Goal: Information Seeking & Learning: Find contact information

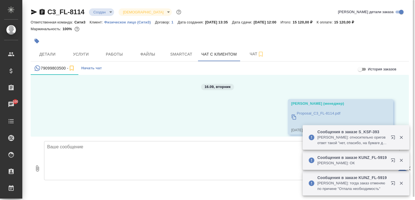
scroll to position [474, 0]
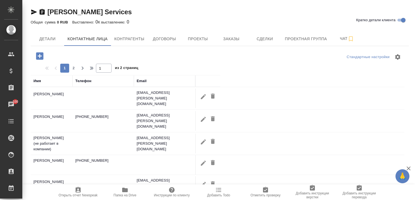
select select "RU"
click at [227, 39] on span "Заказы" at bounding box center [231, 38] width 27 height 7
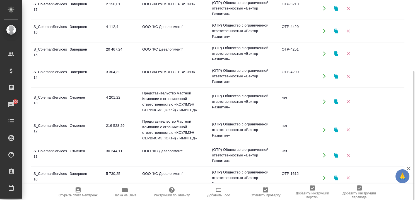
scroll to position [374, 0]
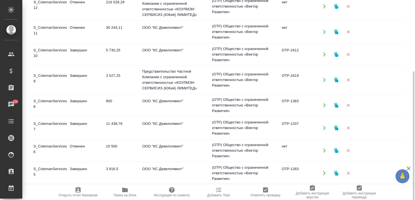
click at [52, 145] on td "S_ColemanServices-6" at bounding box center [49, 151] width 36 height 20
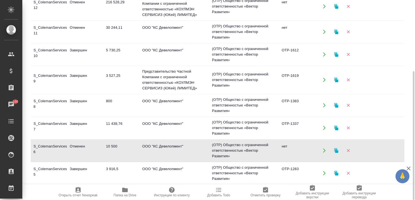
click at [52, 145] on td "S_ColemanServices-6" at bounding box center [49, 151] width 36 height 20
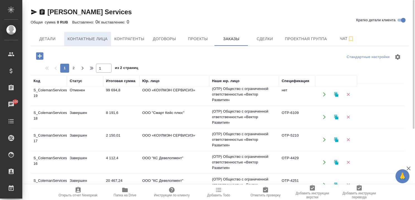
scroll to position [207, 0]
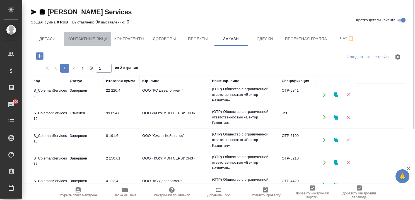
click at [84, 39] on span "Контактные лица" at bounding box center [87, 38] width 40 height 7
select select "RU"
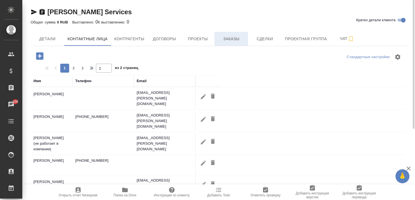
click at [228, 40] on span "Заказы" at bounding box center [231, 38] width 27 height 7
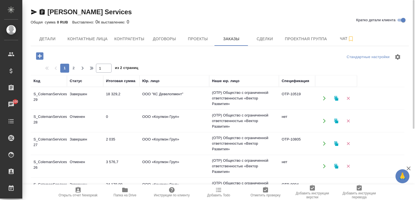
click at [87, 94] on td "Завершен" at bounding box center [85, 98] width 36 height 20
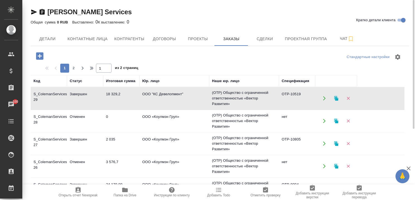
click at [80, 116] on td "Отменен" at bounding box center [85, 121] width 36 height 20
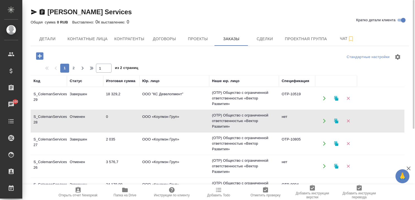
click at [80, 116] on td "Отменен" at bounding box center [85, 121] width 36 height 20
click at [81, 137] on td "Завершен" at bounding box center [85, 144] width 36 height 20
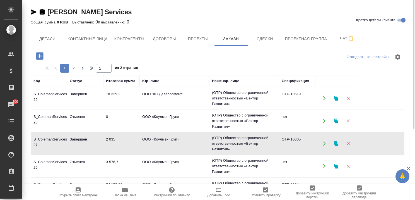
click at [81, 137] on td "Завершен" at bounding box center [85, 144] width 36 height 20
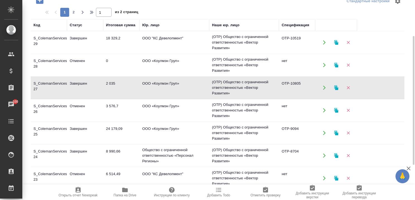
click at [79, 102] on td "Отменен" at bounding box center [85, 110] width 36 height 20
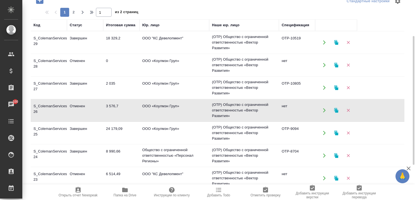
click at [79, 102] on td "Отменен" at bounding box center [85, 110] width 36 height 20
click at [76, 128] on td "Завершен" at bounding box center [85, 133] width 36 height 20
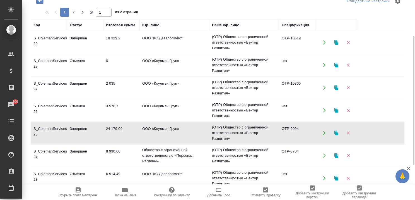
click at [76, 128] on td "Завершен" at bounding box center [85, 133] width 36 height 20
click at [75, 127] on td "Завершен" at bounding box center [85, 133] width 36 height 20
click at [76, 127] on td "Завершен" at bounding box center [85, 133] width 36 height 20
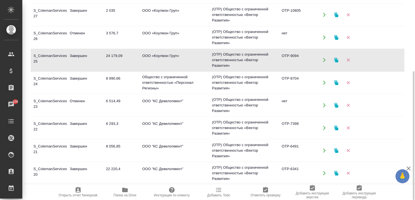
scroll to position [28, 0]
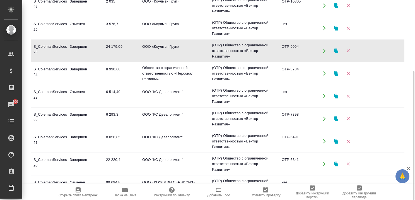
click at [75, 66] on td "Завершен" at bounding box center [85, 74] width 36 height 20
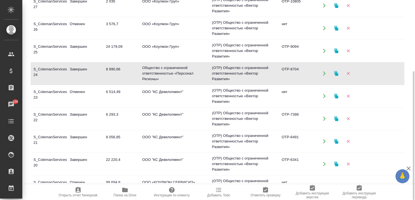
click at [81, 90] on td "Отменен" at bounding box center [85, 96] width 36 height 20
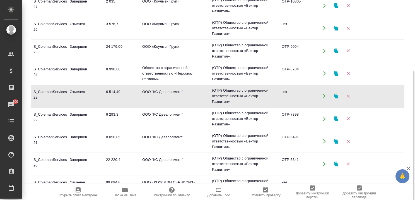
click at [75, 114] on td "Завершен" at bounding box center [85, 119] width 36 height 20
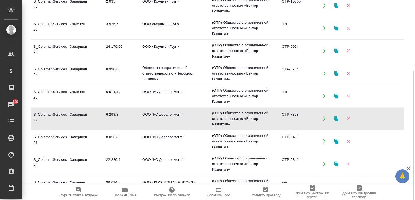
click at [75, 114] on td "Завершен" at bounding box center [85, 119] width 36 height 20
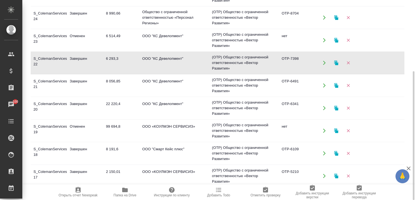
click at [86, 79] on td "Завершен" at bounding box center [85, 86] width 36 height 20
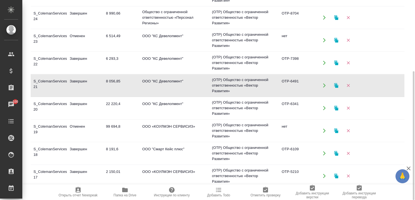
click at [86, 79] on td "Завершен" at bounding box center [85, 86] width 36 height 20
click at [77, 104] on td "Завершен" at bounding box center [85, 108] width 36 height 20
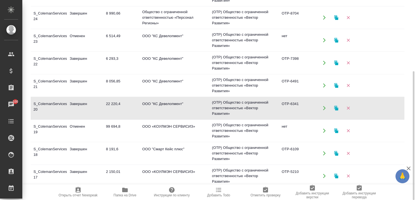
click at [77, 104] on td "Завершен" at bounding box center [85, 108] width 36 height 20
click at [74, 124] on td "Отменен" at bounding box center [85, 131] width 36 height 20
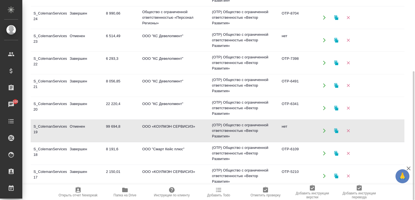
click at [74, 148] on td "Завершен" at bounding box center [85, 153] width 36 height 20
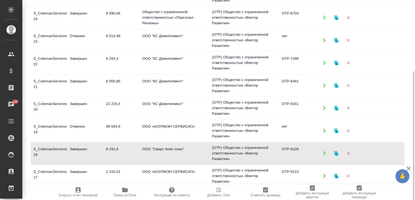
click at [74, 148] on td "Завершен" at bounding box center [85, 153] width 36 height 20
click at [109, 169] on td "2 150,01" at bounding box center [121, 176] width 36 height 20
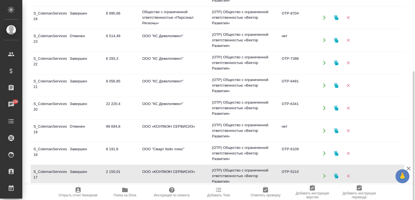
click at [109, 169] on td "2 150,01" at bounding box center [121, 176] width 36 height 20
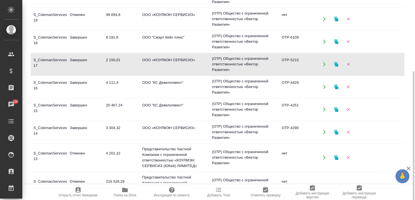
click at [83, 79] on td "Завершен" at bounding box center [85, 87] width 36 height 20
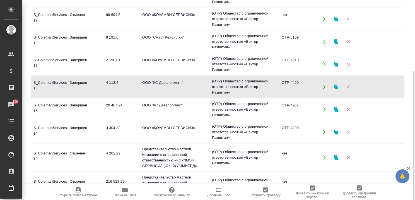
click at [83, 79] on td "Завершен" at bounding box center [85, 87] width 36 height 20
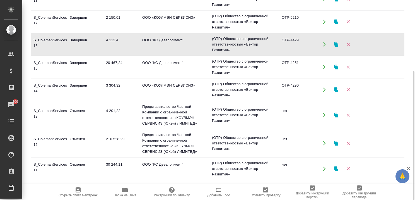
scroll to position [279, 0]
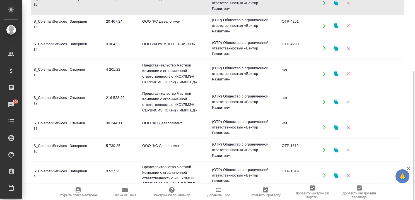
click at [81, 68] on td "Отменен" at bounding box center [85, 74] width 36 height 20
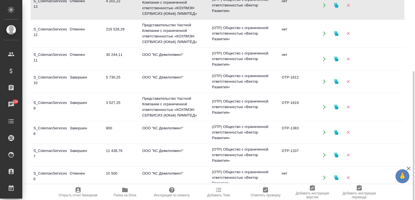
scroll to position [374, 0]
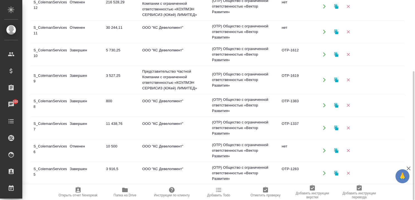
click at [114, 76] on td "3 527,25" at bounding box center [121, 80] width 36 height 20
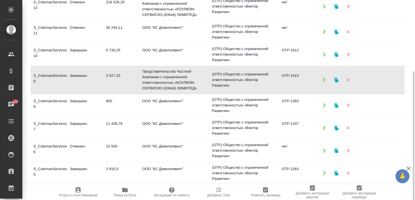
click at [114, 76] on td "3 527,25" at bounding box center [121, 80] width 36 height 20
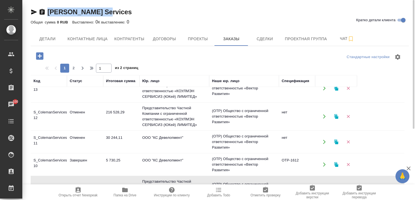
drag, startPoint x: 105, startPoint y: 12, endPoint x: 48, endPoint y: 13, distance: 57.5
click at [48, 13] on div "Coleman Services Кратко детали клиента" at bounding box center [220, 12] width 378 height 9
copy link "Coleman Services"
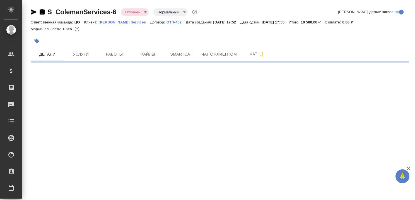
select select "RU"
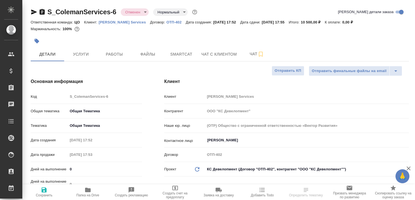
type textarea "x"
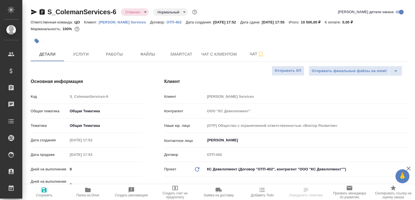
type textarea "x"
type input "Саутина Анна"
type input "Павлова Антонина a.pavlova"
click at [79, 57] on span "Услуги" at bounding box center [80, 54] width 27 height 7
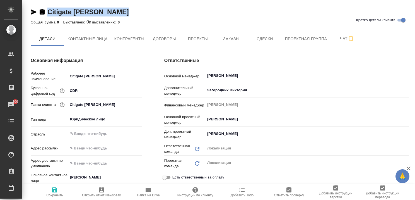
drag, startPoint x: 123, startPoint y: 12, endPoint x: 48, endPoint y: 15, distance: 74.8
click at [48, 15] on h2 "Citigate Dewe Rogerson" at bounding box center [87, 12] width 81 height 9
copy link "Citigate Dewe Rogerson"
click at [235, 37] on span "Заказы" at bounding box center [231, 38] width 27 height 7
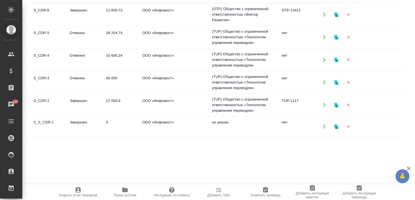
scroll to position [110, 0]
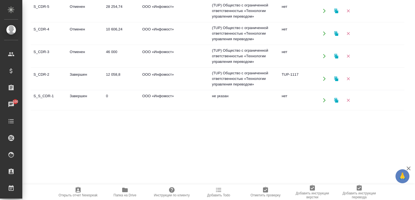
click at [79, 72] on td "Завершен" at bounding box center [85, 79] width 36 height 20
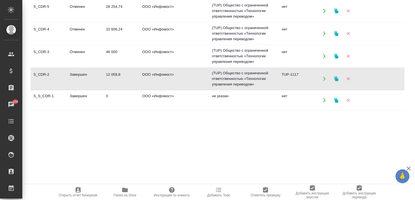
click at [80, 52] on td "Отменен" at bounding box center [85, 56] width 36 height 20
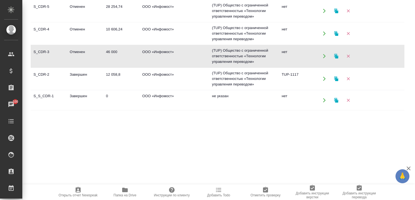
click at [80, 52] on td "Отменен" at bounding box center [85, 56] width 36 height 20
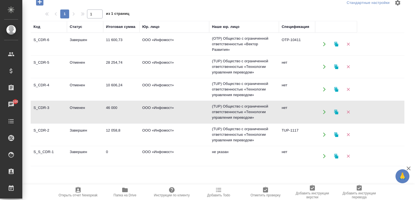
click at [80, 85] on td "Отменен" at bounding box center [85, 89] width 36 height 20
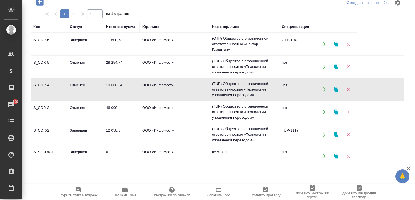
scroll to position [0, 0]
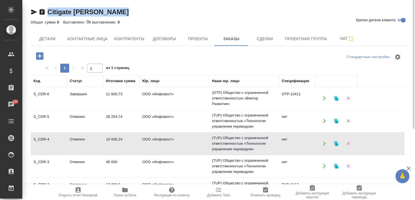
click at [78, 116] on td "Отменен" at bounding box center [85, 121] width 36 height 20
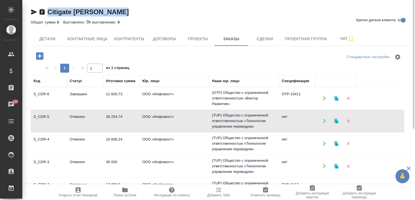
click at [78, 116] on td "Отменен" at bounding box center [85, 121] width 36 height 20
click at [81, 92] on td "Завершен" at bounding box center [85, 98] width 36 height 20
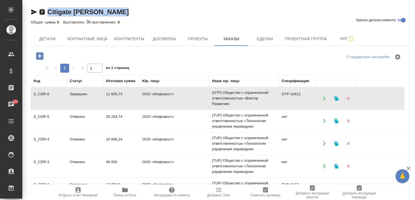
click at [81, 92] on td "Завершен" at bounding box center [85, 98] width 36 height 20
click at [75, 40] on span "Контактные лица" at bounding box center [87, 38] width 40 height 7
select select "RU"
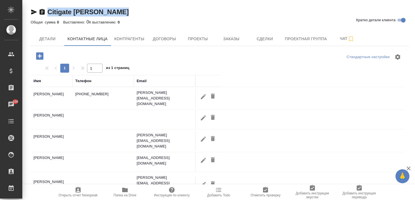
scroll to position [28, 0]
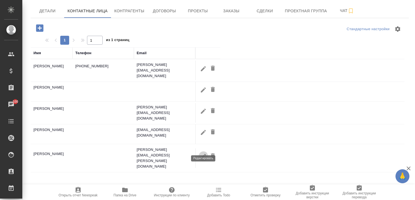
click at [201, 153] on icon "button" at bounding box center [203, 156] width 7 height 7
type input "Анна"
type input "Зайцева"
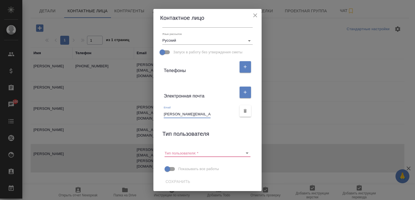
scroll to position [0, 6]
drag, startPoint x: 162, startPoint y: 114, endPoint x: 212, endPoint y: 114, distance: 50.2
click at [213, 114] on div "Email anna.zaytseva@cdrmoscow.ru" at bounding box center [200, 111] width 73 height 12
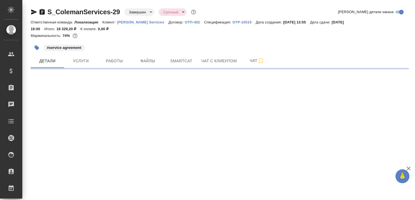
select select "RU"
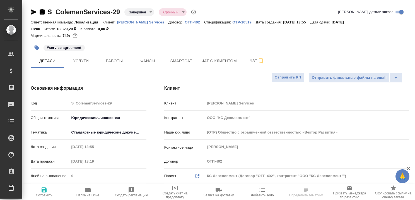
type textarea "x"
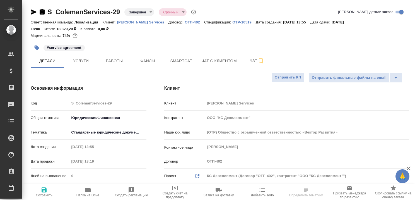
type textarea "x"
click at [83, 61] on span "Услуги" at bounding box center [80, 60] width 27 height 7
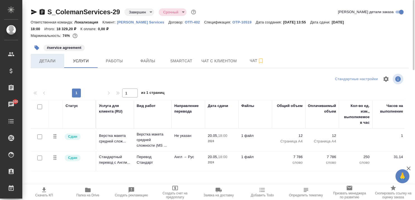
click at [49, 58] on span "Детали" at bounding box center [47, 60] width 27 height 7
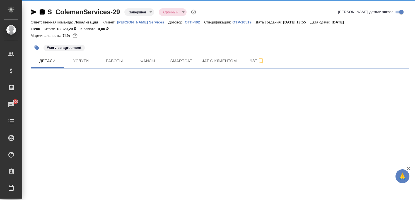
select select "RU"
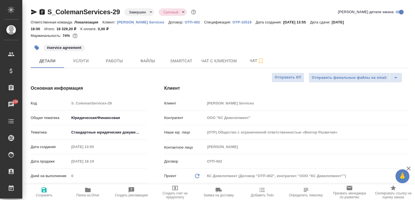
type textarea "x"
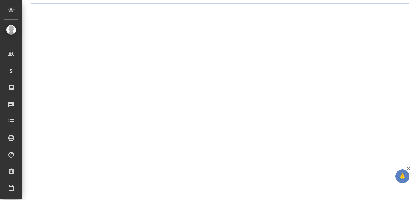
select select "RU"
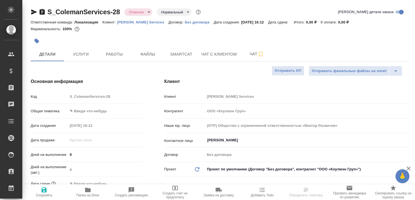
type textarea "x"
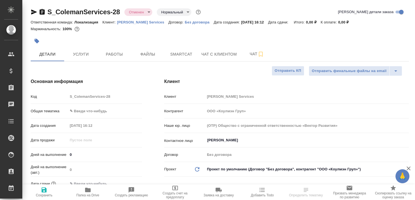
type textarea "x"
click at [78, 54] on span "Услуги" at bounding box center [80, 54] width 27 height 7
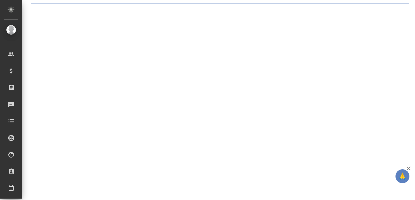
select select "RU"
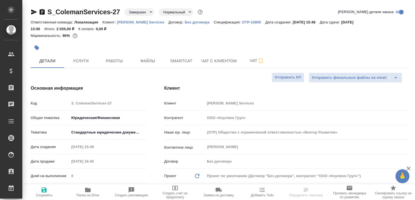
type textarea "x"
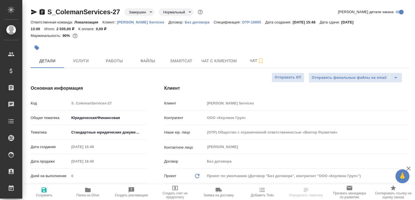
type textarea "x"
click at [82, 59] on span "Услуги" at bounding box center [80, 60] width 27 height 7
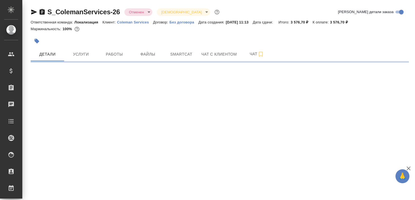
select select "RU"
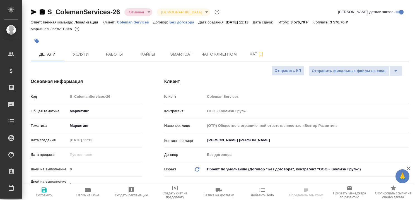
type textarea "x"
select select "RU"
type textarea "x"
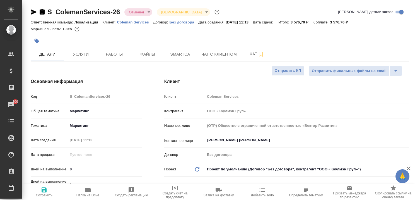
type textarea "x"
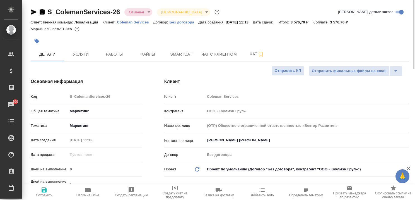
click at [130, 21] on p "Coleman Services" at bounding box center [135, 22] width 36 height 4
type textarea "x"
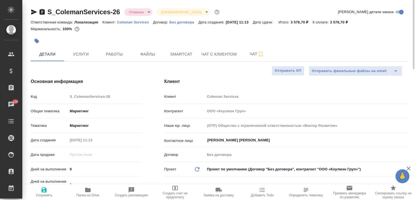
type textarea "x"
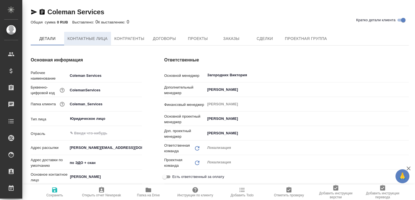
type textarea "x"
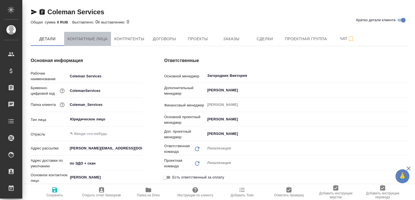
click at [86, 38] on span "Контактные лица" at bounding box center [87, 38] width 40 height 7
select select "RU"
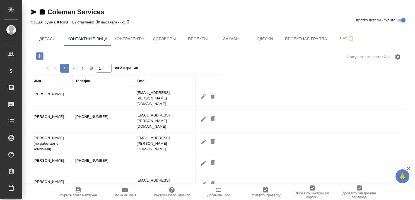
scroll to position [56, 0]
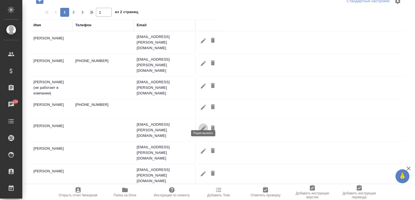
click at [206, 125] on icon "button" at bounding box center [203, 128] width 7 height 7
type input "Мария"
type input "[PERSON_NAME]"
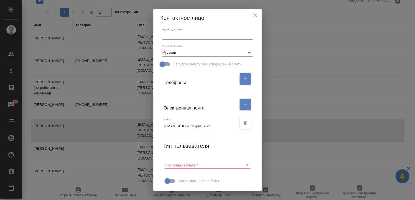
scroll to position [83, 0]
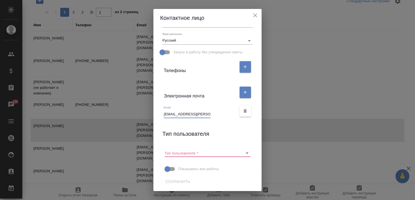
drag, startPoint x: 163, startPoint y: 113, endPoint x: 212, endPoint y: 114, distance: 48.5
click at [212, 114] on div "Email [EMAIL_ADDRESS][PERSON_NAME][DOMAIN_NAME]" at bounding box center [200, 111] width 73 height 12
click at [259, 13] on icon "close" at bounding box center [255, 15] width 7 height 7
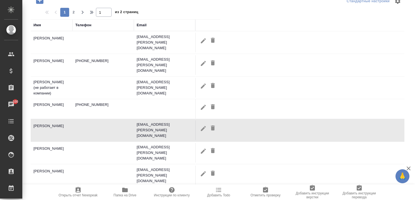
click at [201, 39] on icon "button" at bounding box center [203, 40] width 7 height 7
type input "[PERSON_NAME]"
type input "[EMAIL_ADDRESS][PERSON_NAME][DOMAIN_NAME]"
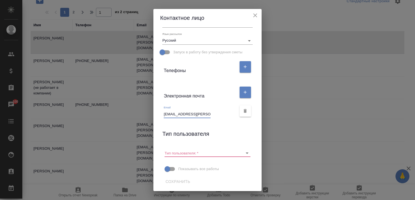
drag, startPoint x: 162, startPoint y: 113, endPoint x: 215, endPoint y: 114, distance: 52.7
click at [215, 114] on div "Email [EMAIL_ADDRESS][PERSON_NAME][DOMAIN_NAME]" at bounding box center [200, 111] width 73 height 12
click at [257, 14] on icon "close" at bounding box center [255, 15] width 7 height 7
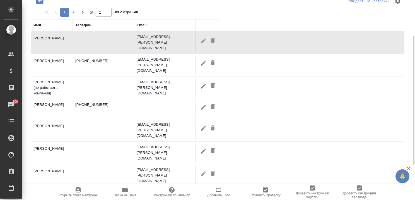
scroll to position [84, 0]
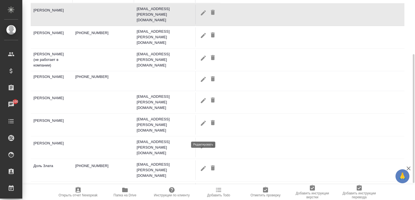
click at [204, 143] on icon "button" at bounding box center [203, 145] width 5 height 5
type input "Надежда"
type input "[PERSON_NAME]"
type input "n.makarycheva@coleman.ru"
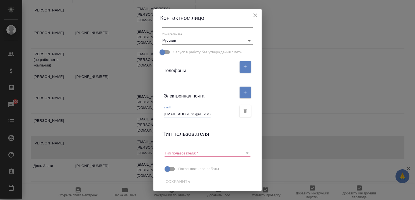
scroll to position [0, 3]
drag, startPoint x: 162, startPoint y: 113, endPoint x: 226, endPoint y: 112, distance: 64.7
click at [226, 112] on div "Email n.makarycheva@coleman.ru" at bounding box center [200, 111] width 73 height 12
drag, startPoint x: 256, startPoint y: 14, endPoint x: 247, endPoint y: 20, distance: 11.5
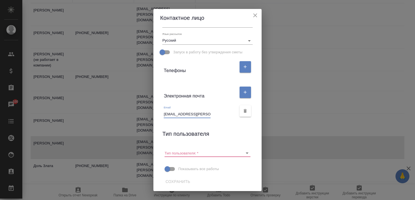
click at [257, 13] on icon "close" at bounding box center [255, 15] width 7 height 7
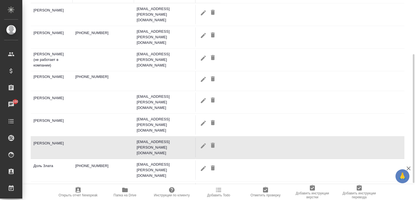
scroll to position [110, 0]
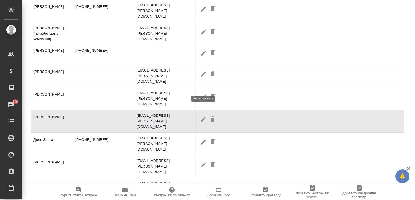
click at [204, 94] on icon "button" at bounding box center [203, 96] width 5 height 5
type input "Татьяна"
type input "Малышева"
type input "t.malysheva@coleman.ru"
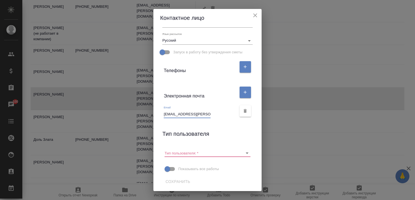
drag, startPoint x: 161, startPoint y: 113, endPoint x: 213, endPoint y: 115, distance: 51.6
click at [213, 115] on div "Email t.malysheva@coleman.ru" at bounding box center [200, 111] width 73 height 12
click at [257, 15] on icon "close" at bounding box center [255, 15] width 7 height 7
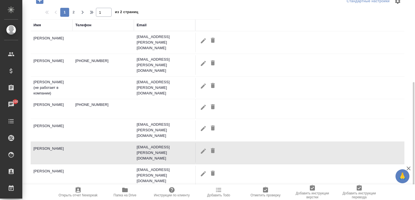
scroll to position [84, 0]
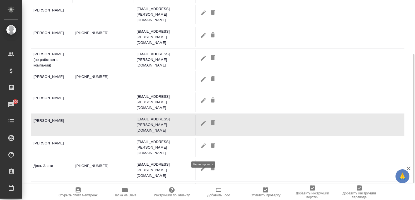
click at [205, 165] on icon "button" at bounding box center [203, 168] width 7 height 7
type input "Злата"
type input "Доль"
type input "Пользователь"
type input "z.dol@coleman.ru"
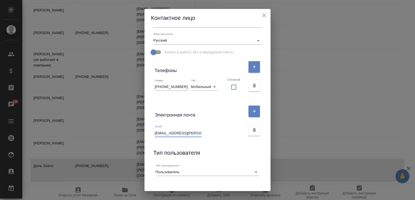
drag, startPoint x: 193, startPoint y: 132, endPoint x: 154, endPoint y: 131, distance: 39.1
click at [154, 131] on div "Имя Злата Отчество Фамилия Доль Коментарий x Адрес доставки x Язык рассылок Рус…" at bounding box center [207, 109] width 126 height 164
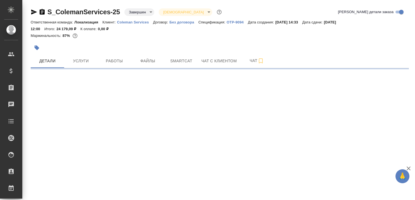
select select "RU"
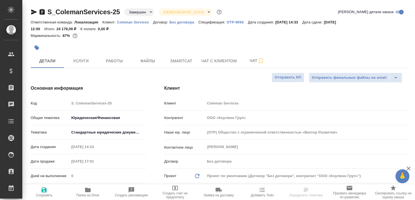
type textarea "x"
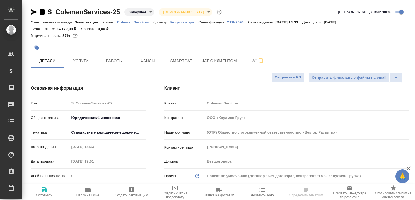
type textarea "x"
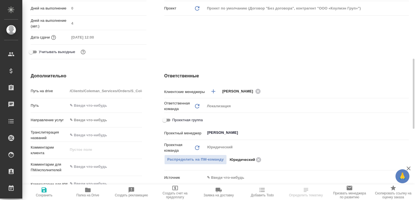
scroll to position [56, 0]
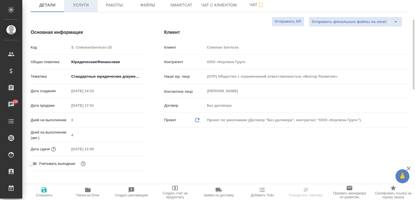
click at [79, 4] on span "Услуги" at bounding box center [80, 5] width 27 height 7
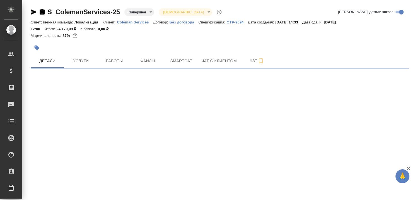
select select "RU"
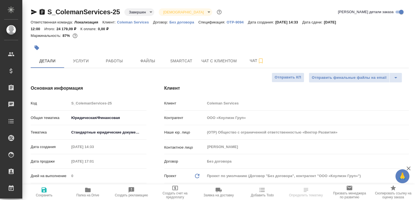
type textarea "x"
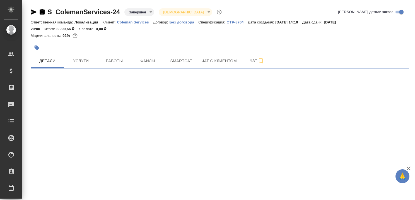
select select "RU"
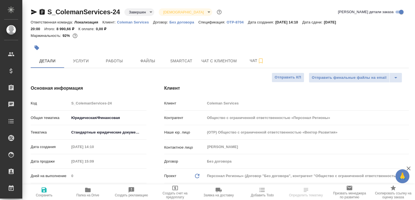
type textarea "x"
type input "Общество с ограниченной ответственностью «Персонал Регионы»"
type textarea "x"
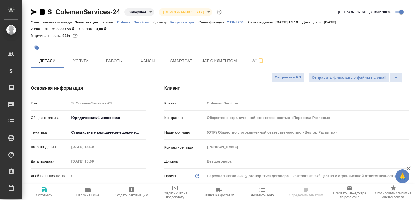
type textarea "x"
click at [85, 58] on span "Услуги" at bounding box center [80, 60] width 27 height 7
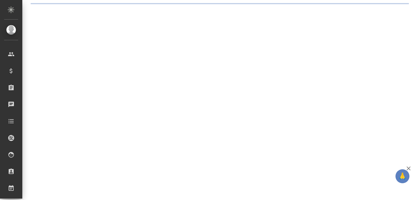
select select "RU"
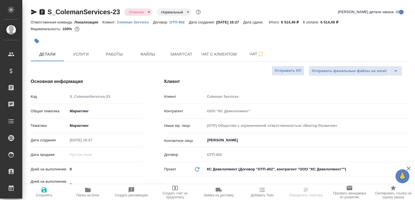
type textarea "x"
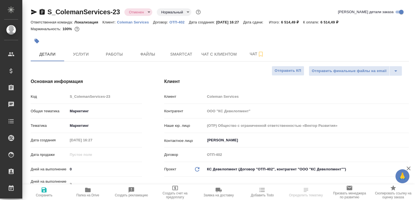
type textarea "x"
click at [84, 54] on span "Услуги" at bounding box center [80, 54] width 27 height 7
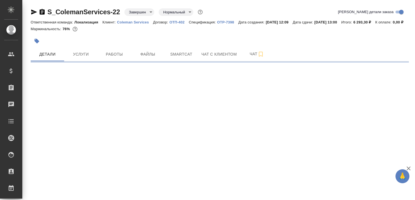
select select "RU"
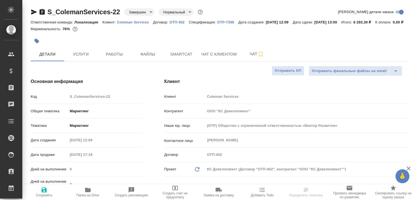
type textarea "x"
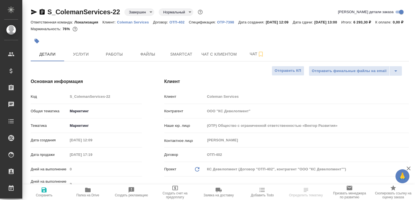
type textarea "x"
click at [81, 58] on span "Услуги" at bounding box center [80, 54] width 27 height 7
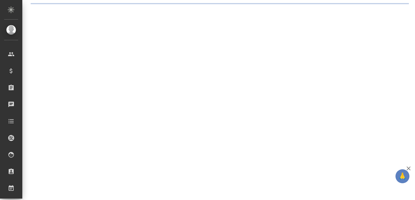
select select "RU"
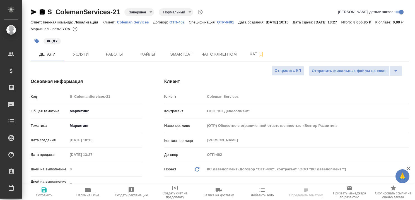
type textarea "x"
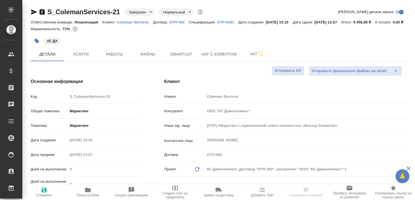
type textarea "x"
click at [81, 58] on span "Услуги" at bounding box center [80, 54] width 27 height 7
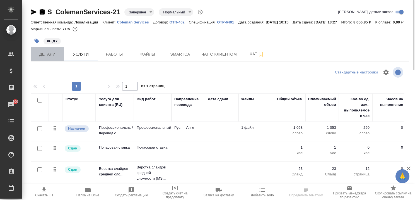
click at [50, 58] on span "Детали" at bounding box center [47, 54] width 27 height 7
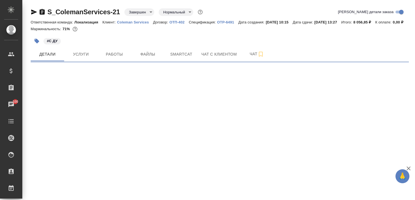
select select "RU"
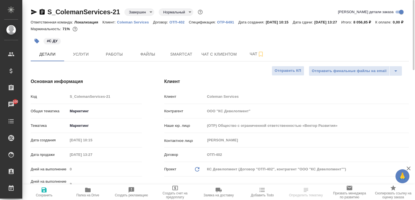
type textarea "x"
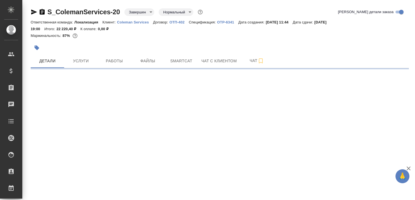
select select "RU"
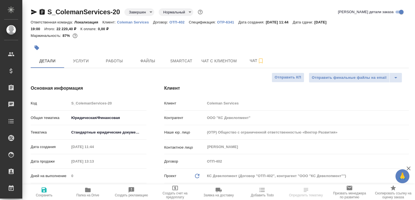
type textarea "x"
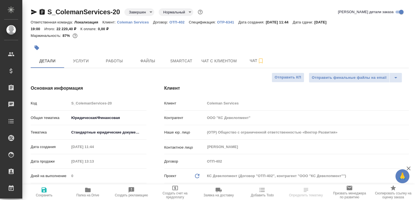
type textarea "x"
click at [79, 60] on span "Услуги" at bounding box center [80, 60] width 27 height 7
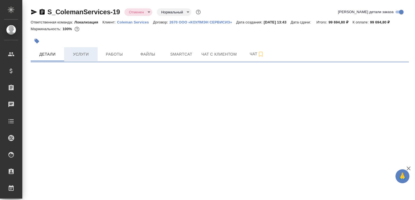
select select "RU"
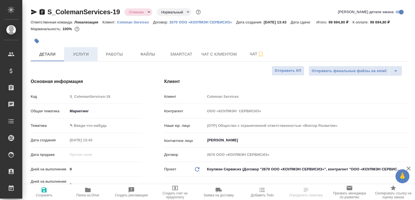
type textarea "x"
click at [86, 55] on span "Услуги" at bounding box center [80, 54] width 27 height 7
type textarea "x"
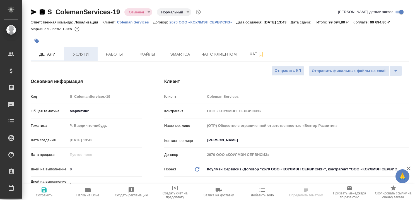
type textarea "x"
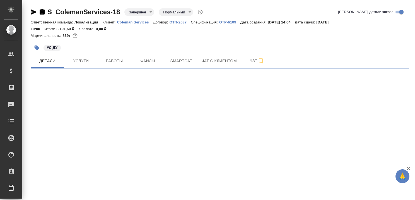
select select "RU"
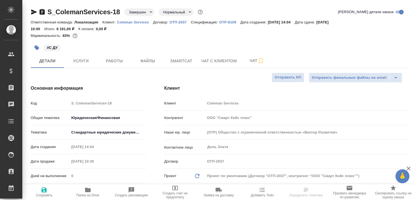
type textarea "x"
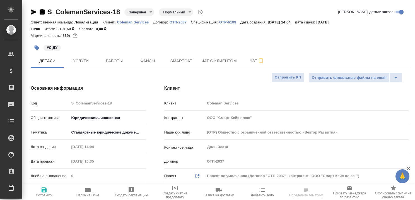
type textarea "x"
click at [72, 59] on span "Услуги" at bounding box center [80, 60] width 27 height 7
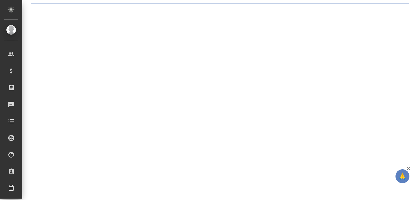
select select "RU"
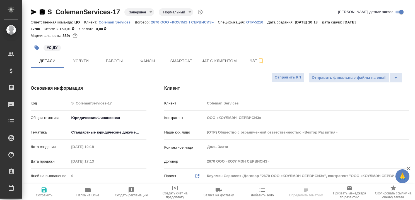
type textarea "x"
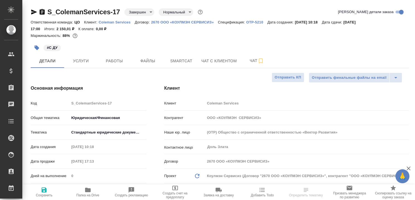
type textarea "x"
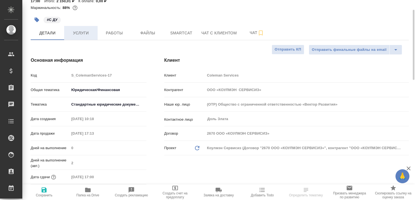
click at [81, 31] on span "Услуги" at bounding box center [80, 33] width 27 height 7
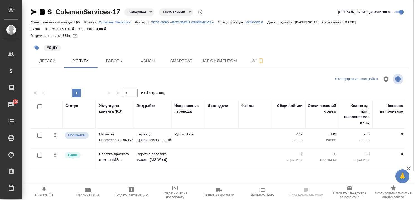
scroll to position [34, 0]
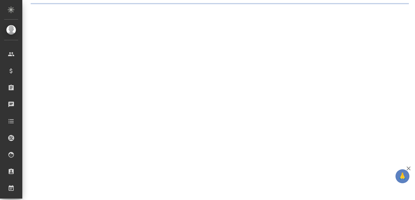
select select "RU"
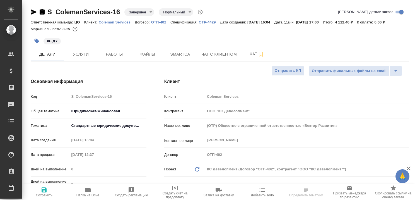
type textarea "x"
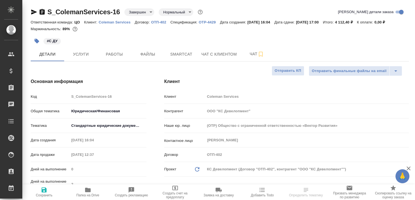
type textarea "x"
click at [83, 56] on span "Услуги" at bounding box center [80, 54] width 27 height 7
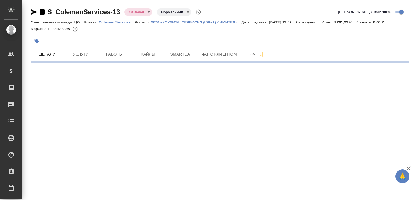
select select "RU"
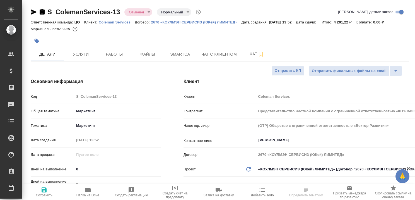
type textarea "x"
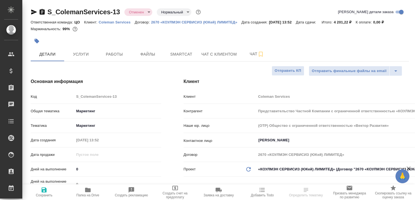
type textarea "x"
click at [86, 57] on span "Услуги" at bounding box center [80, 54] width 27 height 7
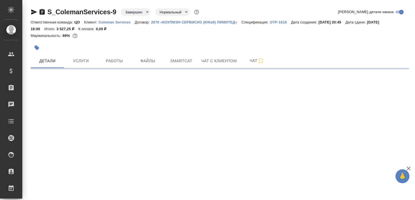
select select "RU"
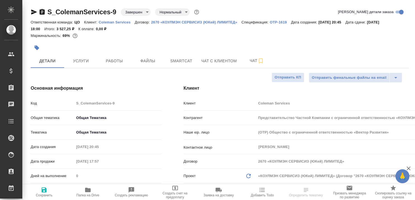
type textarea "x"
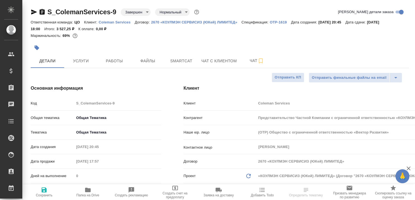
type textarea "x"
drag, startPoint x: 82, startPoint y: 63, endPoint x: 86, endPoint y: 56, distance: 8.1
click at [82, 63] on span "Услуги" at bounding box center [80, 60] width 27 height 7
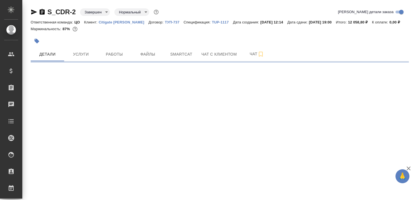
select select "RU"
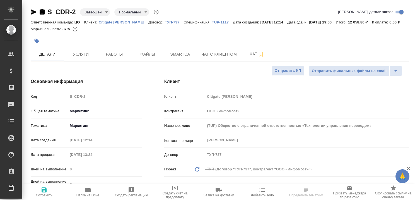
type textarea "x"
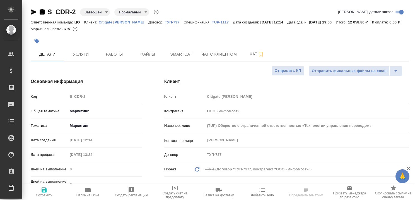
type textarea "x"
click at [86, 57] on span "Услуги" at bounding box center [80, 53] width 27 height 7
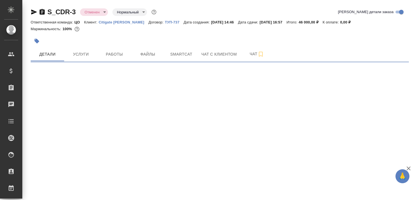
select select "RU"
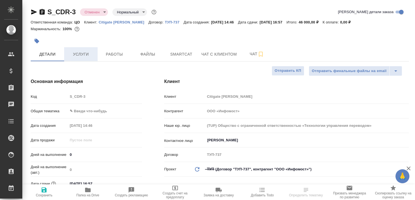
type textarea "x"
click at [89, 51] on span "Услуги" at bounding box center [80, 54] width 27 height 7
type textarea "x"
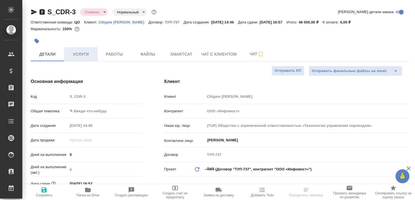
type textarea "x"
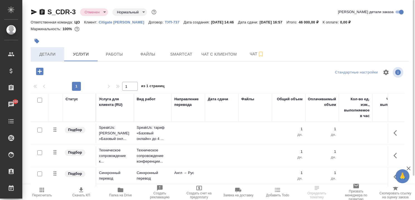
click at [52, 54] on span "Детали" at bounding box center [47, 54] width 27 height 7
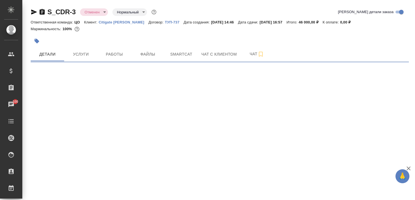
select select "RU"
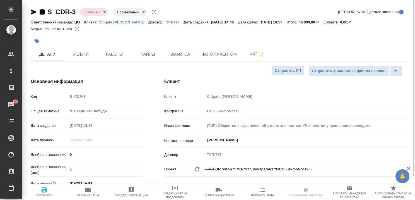
type textarea "x"
click at [81, 52] on span "Услуги" at bounding box center [80, 54] width 27 height 7
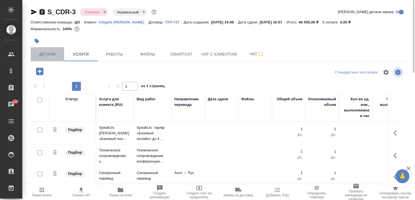
click at [50, 52] on span "Детали" at bounding box center [47, 54] width 27 height 7
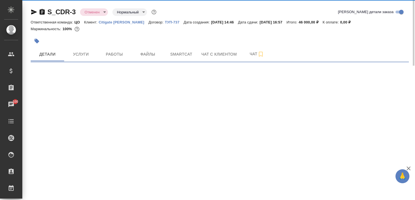
select select "RU"
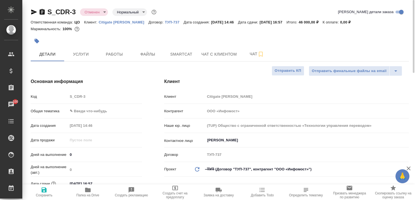
type textarea "x"
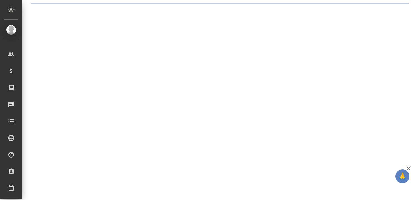
select select "RU"
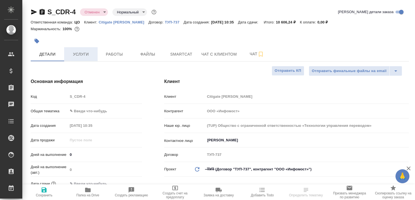
type textarea "x"
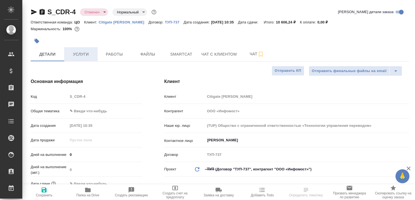
type textarea "x"
click at [79, 54] on span "Услуги" at bounding box center [80, 54] width 27 height 7
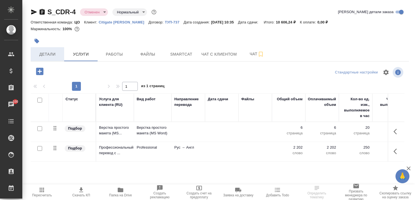
click at [44, 53] on span "Детали" at bounding box center [47, 54] width 27 height 7
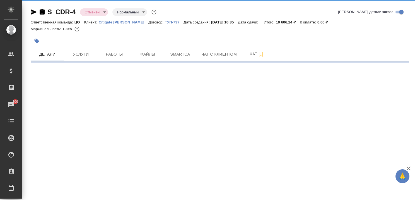
select select "RU"
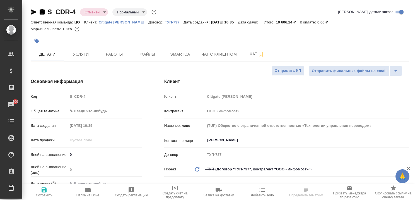
type textarea "x"
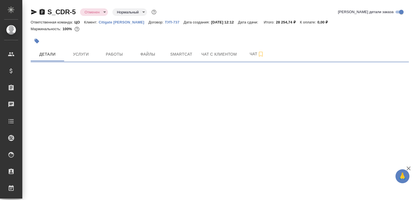
select select "RU"
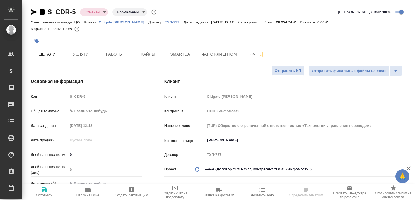
type textarea "x"
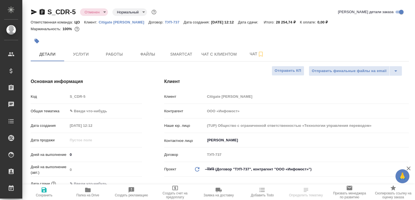
type textarea "x"
click at [76, 52] on span "Услуги" at bounding box center [80, 54] width 27 height 7
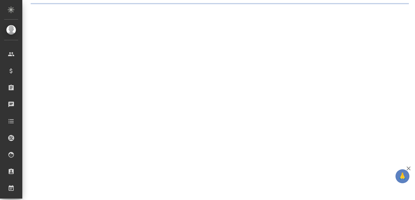
select select "RU"
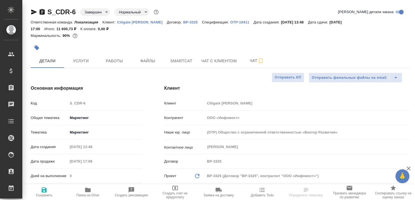
type textarea "x"
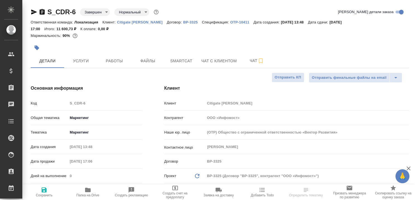
type textarea "x"
click at [79, 60] on span "Услуги" at bounding box center [80, 60] width 27 height 7
